Goal: Task Accomplishment & Management: Use online tool/utility

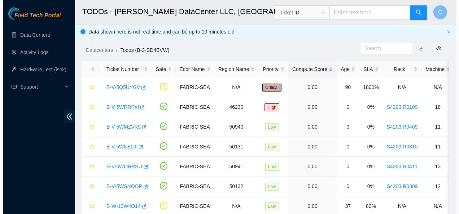
scroll to position [30, 0]
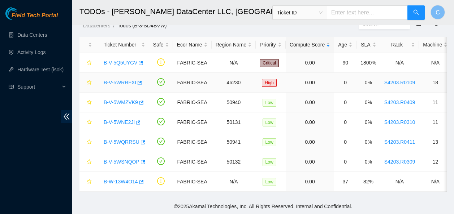
click at [120, 80] on link "B-V-5WRRFXI" at bounding box center [120, 83] width 32 height 6
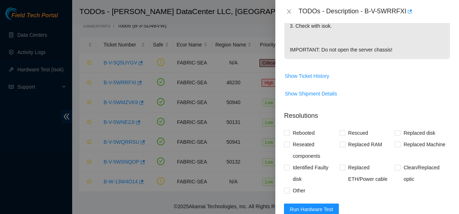
scroll to position [278, 0]
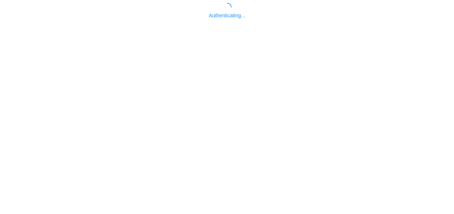
click at [315, 176] on body "Authenticating..." at bounding box center [227, 110] width 454 height 214
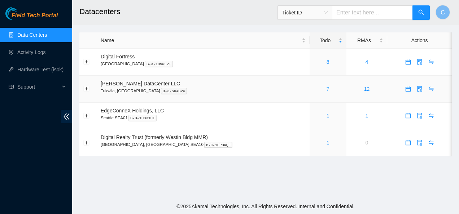
click at [327, 88] on link "7" at bounding box center [328, 89] width 3 height 6
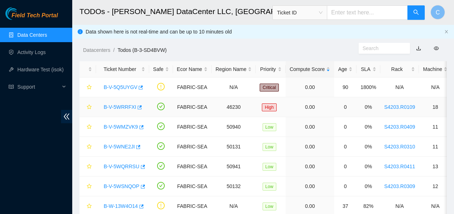
click at [122, 106] on link "B-V-5WRRFXI" at bounding box center [120, 107] width 32 height 6
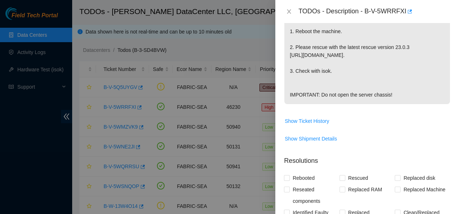
scroll to position [289, 0]
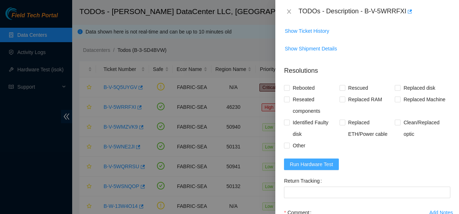
click at [329, 162] on span "Run Hardware Test" at bounding box center [311, 165] width 43 height 8
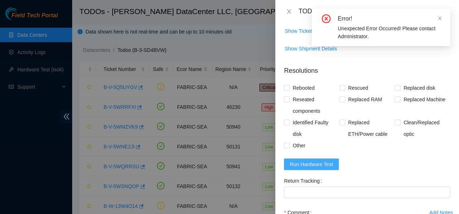
click at [332, 165] on button "Run Hardware Test" at bounding box center [311, 165] width 55 height 12
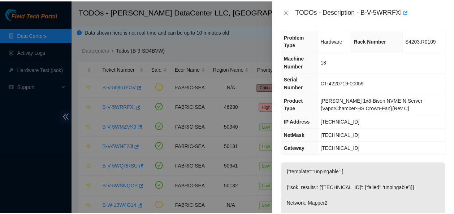
scroll to position [1, 0]
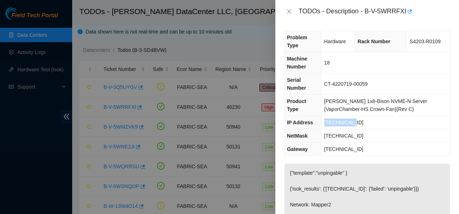
drag, startPoint x: 352, startPoint y: 108, endPoint x: 322, endPoint y: 107, distance: 30.3
click at [322, 116] on tr "IP Address [TECHNICAL_ID]" at bounding box center [367, 122] width 166 height 13
click at [290, 9] on icon "close" at bounding box center [289, 12] width 6 height 6
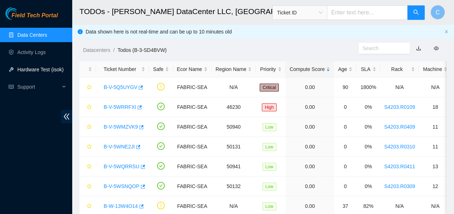
click at [21, 67] on link "Hardware Test (isok)" at bounding box center [40, 70] width 46 height 6
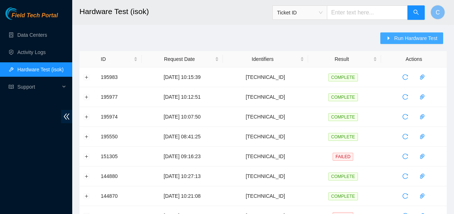
click at [402, 38] on span "Run Hardware Test" at bounding box center [415, 38] width 43 height 8
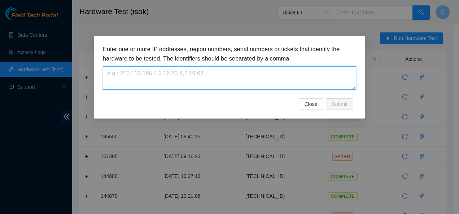
click at [270, 76] on textarea at bounding box center [229, 77] width 253 height 23
paste textarea "B-V-5WQRRSU"
type textarea "B-V-5WQRRSU"
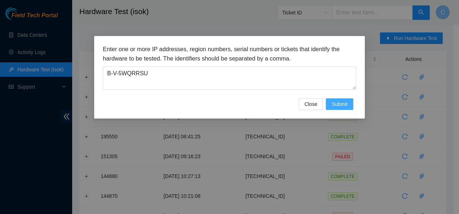
click at [343, 102] on span "Submit" at bounding box center [340, 104] width 16 height 8
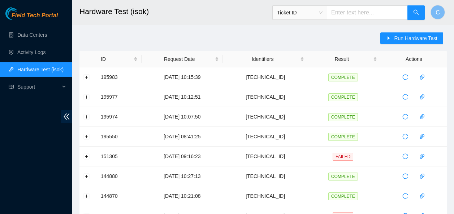
click at [437, 53] on th "Actions" at bounding box center [414, 59] width 66 height 16
click at [29, 36] on link "Data Centers" at bounding box center [32, 35] width 30 height 6
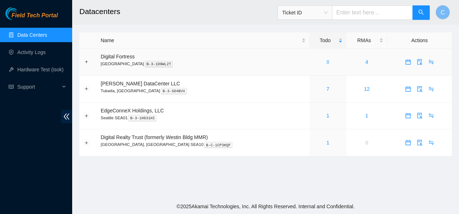
click at [327, 62] on link "8" at bounding box center [328, 62] width 3 height 6
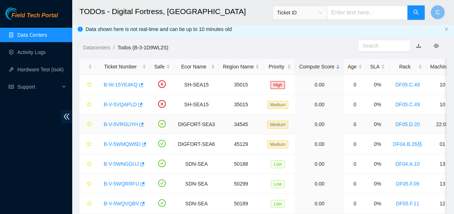
scroll to position [3, 0]
click at [23, 36] on link "Data Centers" at bounding box center [32, 35] width 30 height 6
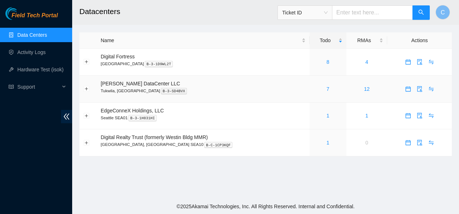
click at [317, 87] on div "7" at bounding box center [328, 89] width 29 height 8
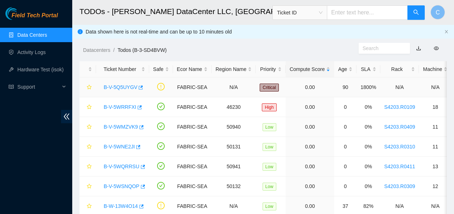
click at [317, 87] on td "0.00" at bounding box center [309, 88] width 48 height 20
click at [123, 130] on link "B-V-5WMZVK9" at bounding box center [121, 127] width 34 height 6
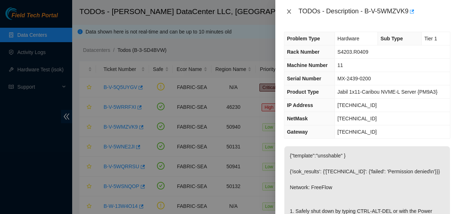
click at [287, 12] on icon "close" at bounding box center [289, 12] width 6 height 6
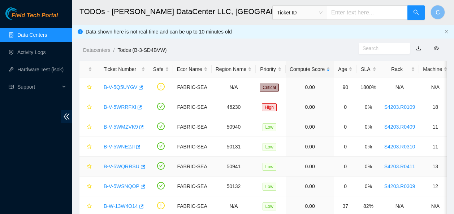
click at [125, 167] on link "B-V-5WQRRSU" at bounding box center [122, 167] width 36 height 6
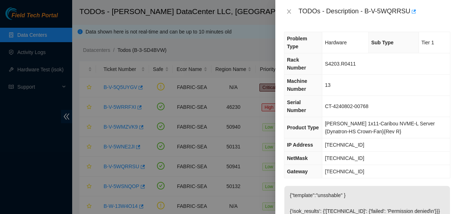
click at [408, 165] on td "[TECHNICAL_ID]" at bounding box center [386, 171] width 128 height 13
click at [289, 16] on div "TODOs - Description - B-V-5WQRRSU" at bounding box center [367, 12] width 166 height 12
click at [289, 11] on icon "close" at bounding box center [289, 11] width 4 height 4
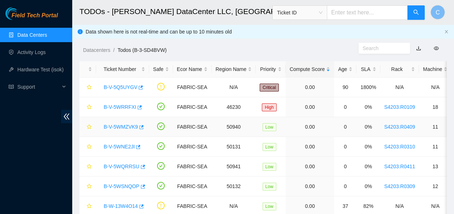
click at [119, 127] on link "B-V-5WMZVK9" at bounding box center [121, 127] width 34 height 6
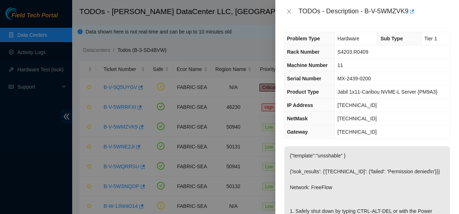
click at [420, 121] on td "[TECHNICAL_ID]" at bounding box center [392, 118] width 115 height 13
click at [430, 126] on td "[TECHNICAL_ID]" at bounding box center [392, 132] width 115 height 13
click at [287, 12] on icon "close" at bounding box center [289, 12] width 6 height 6
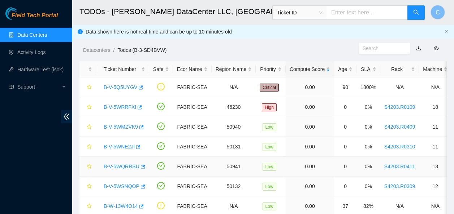
click at [120, 166] on link "B-V-5WQRRSU" at bounding box center [122, 167] width 36 height 6
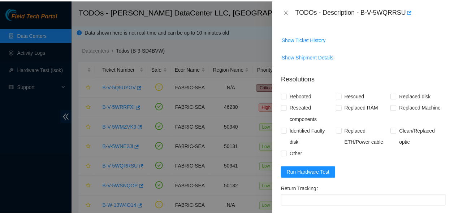
scroll to position [336, 0]
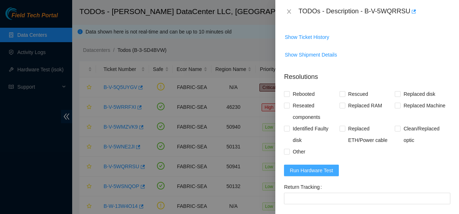
click at [322, 167] on span "Run Hardware Test" at bounding box center [311, 171] width 43 height 8
click at [397, 31] on td "Show Ticket History" at bounding box center [367, 40] width 166 height 18
click at [290, 12] on icon "close" at bounding box center [289, 12] width 6 height 6
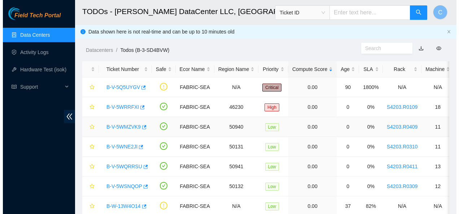
scroll to position [163, 0]
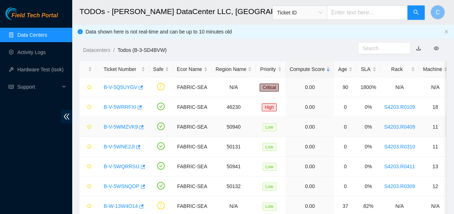
click at [113, 127] on link "B-V-5WMZVK9" at bounding box center [121, 127] width 34 height 6
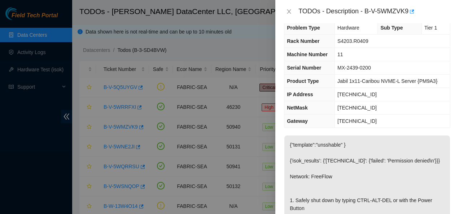
scroll to position [0, 0]
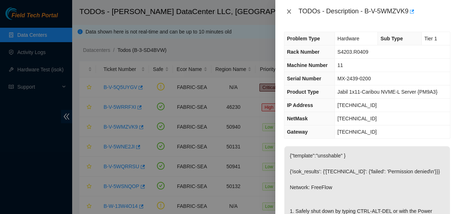
click at [289, 9] on icon "close" at bounding box center [289, 12] width 6 height 6
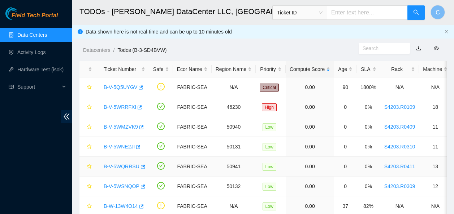
click at [127, 166] on link "B-V-5WQRRSU" at bounding box center [122, 167] width 36 height 6
